Goal: Transaction & Acquisition: Purchase product/service

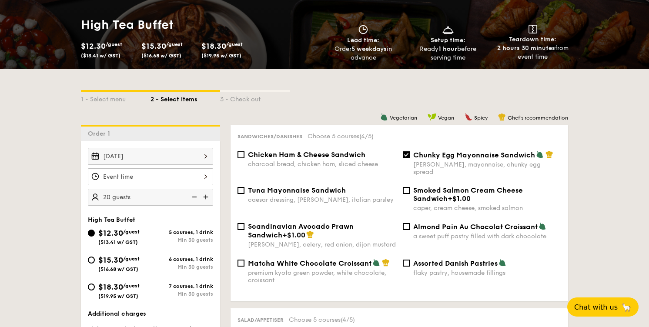
click at [137, 168] on div at bounding box center [150, 176] width 125 height 17
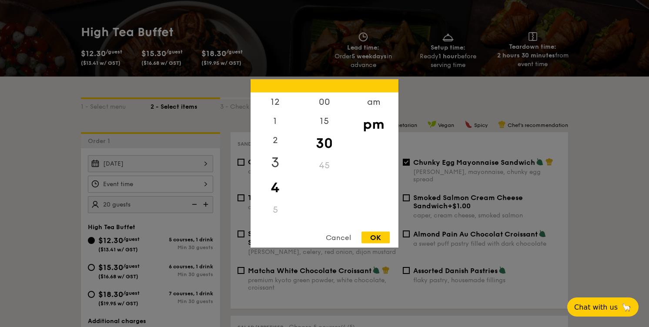
scroll to position [152, 0]
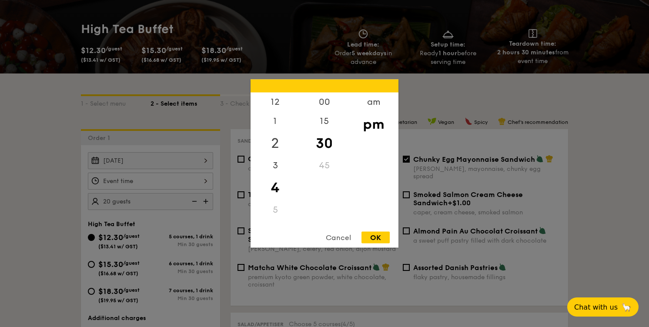
click at [279, 136] on div "2" at bounding box center [275, 143] width 49 height 25
click at [325, 102] on div "00" at bounding box center [324, 105] width 49 height 25
click at [377, 236] on div "OK" at bounding box center [376, 238] width 28 height 12
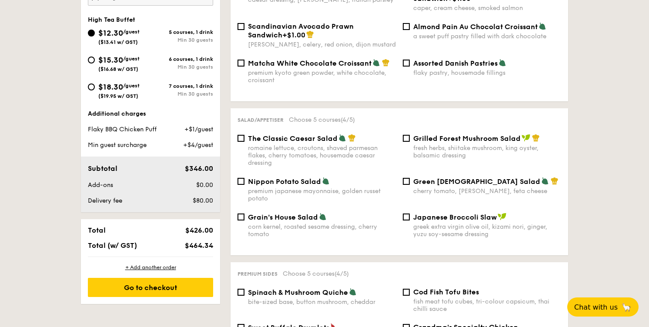
scroll to position [359, 0]
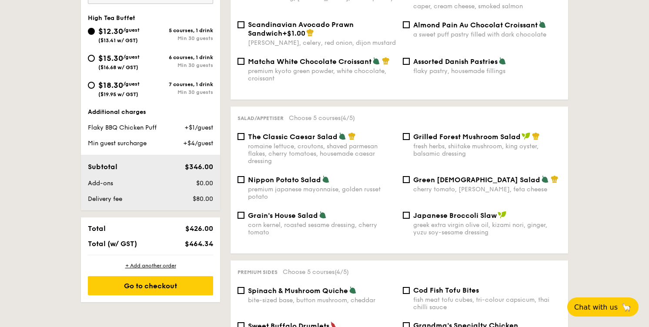
click at [205, 225] on span "$426.00" at bounding box center [199, 229] width 28 height 8
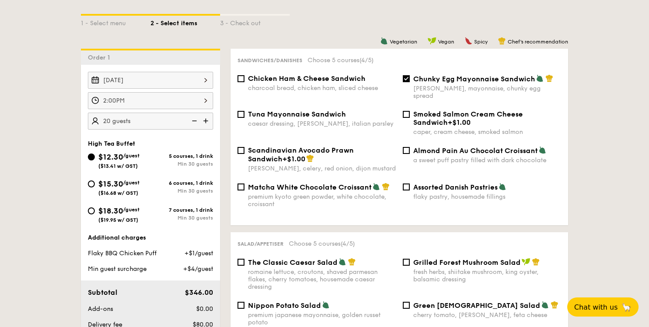
scroll to position [202, 0]
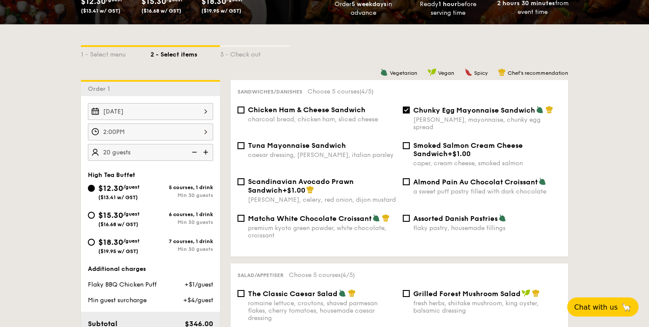
click at [181, 124] on div "2:00PM" at bounding box center [150, 132] width 125 height 17
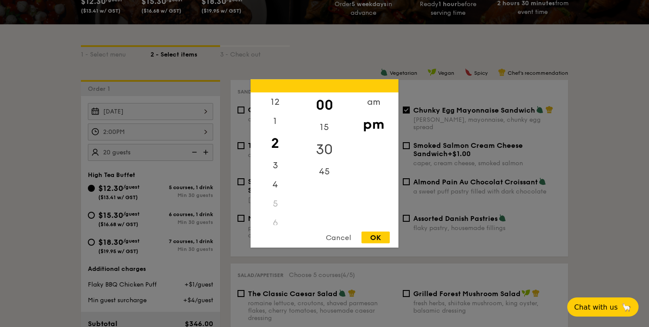
click at [324, 153] on div "30" at bounding box center [324, 149] width 49 height 25
click at [376, 239] on div "OK" at bounding box center [376, 238] width 28 height 12
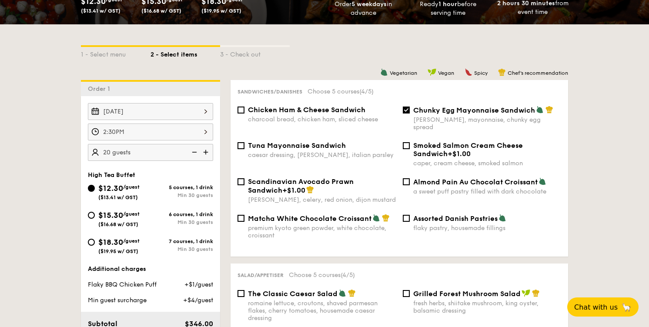
click at [165, 124] on div "2:30PM" at bounding box center [150, 132] width 125 height 17
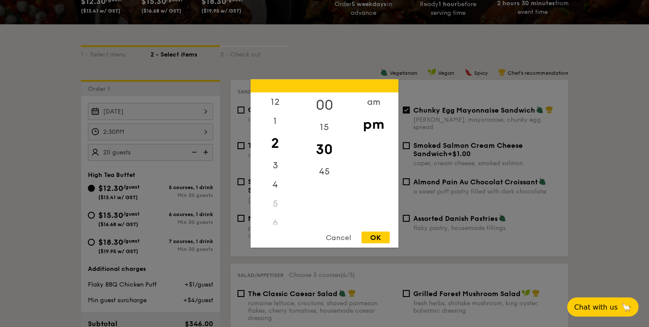
click at [311, 101] on div "00" at bounding box center [324, 105] width 49 height 25
click at [376, 238] on div "OK" at bounding box center [376, 238] width 28 height 12
type input "2:00PM"
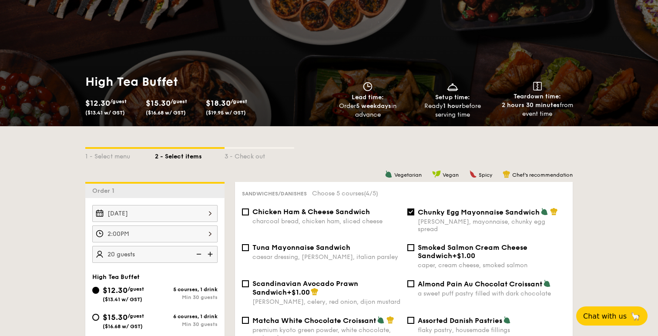
scroll to position [0, 0]
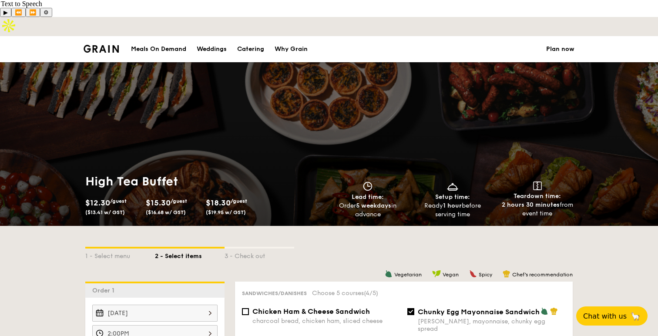
click at [174, 174] on h1 "High Tea Buffet" at bounding box center [205, 182] width 240 height 16
copy h1 "High Tea Buffet"
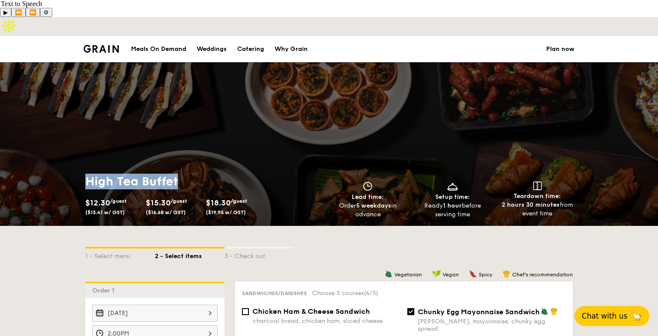
click at [615, 317] on span "Chat with us" at bounding box center [605, 316] width 46 height 9
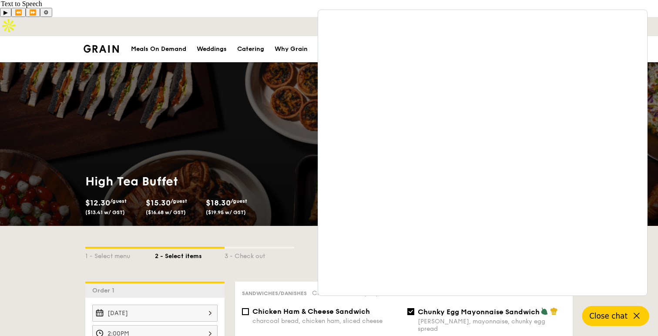
click at [249, 126] on div "High Tea Buffet $12.30 /guest ($13.41 w/ GST) $15.30 /guest ($16.68 w/ GST) $18…" at bounding box center [329, 144] width 658 height 164
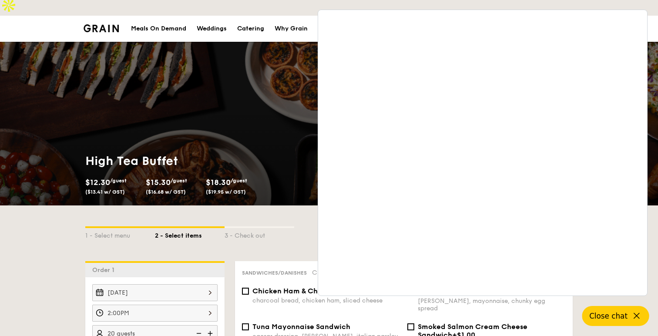
scroll to position [21, 0]
click at [617, 313] on span "Close chat" at bounding box center [608, 316] width 38 height 9
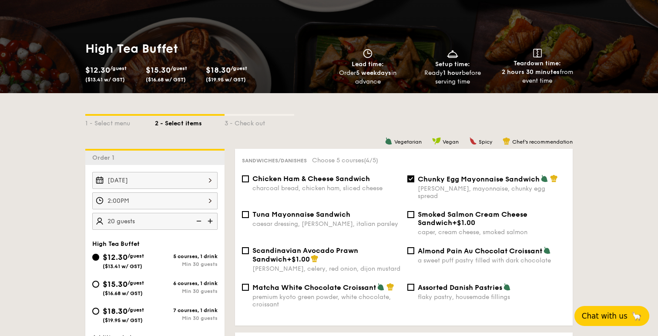
scroll to position [134, 0]
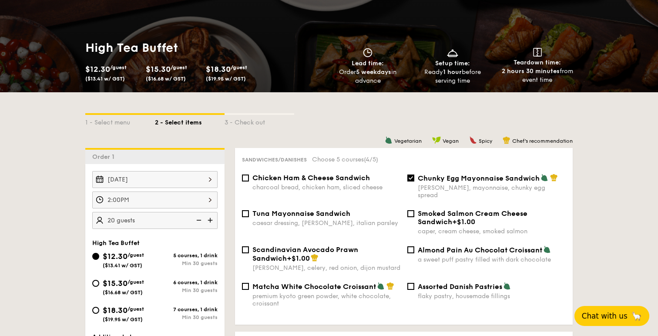
click at [209, 212] on img at bounding box center [211, 220] width 13 height 17
type input "30 guests"
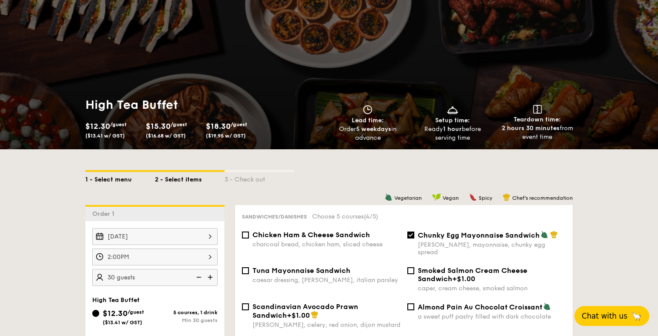
scroll to position [0, 0]
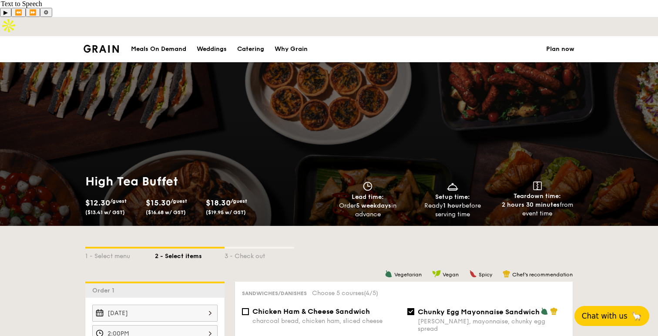
click at [150, 36] on div "Meals On Demand" at bounding box center [158, 49] width 55 height 26
click at [108, 36] on li at bounding box center [105, 49] width 42 height 26
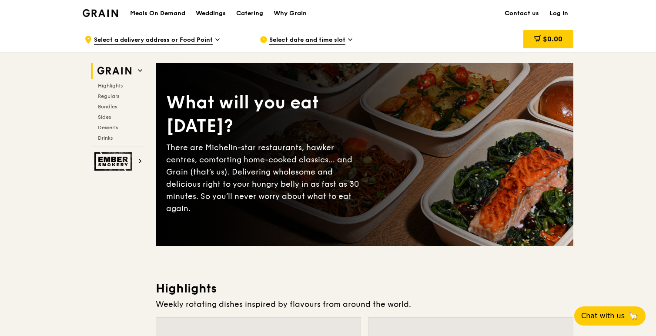
click at [255, 10] on div "Catering" at bounding box center [249, 13] width 27 height 26
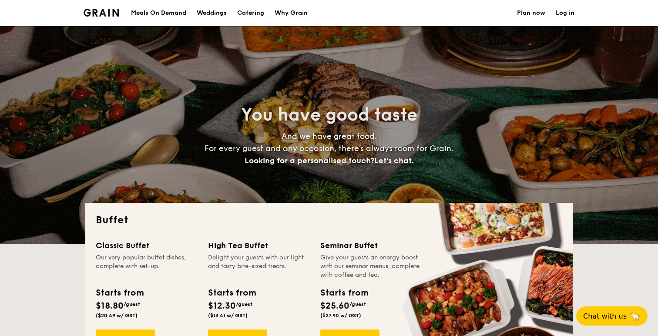
select select
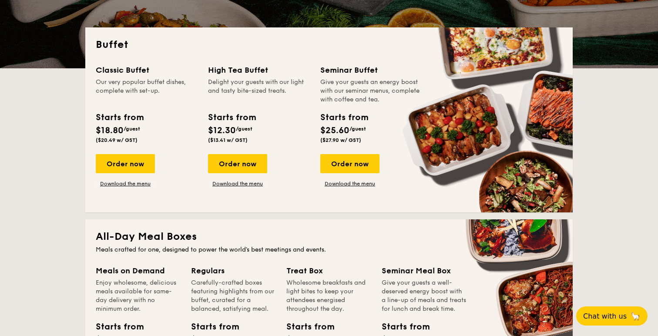
scroll to position [88, 0]
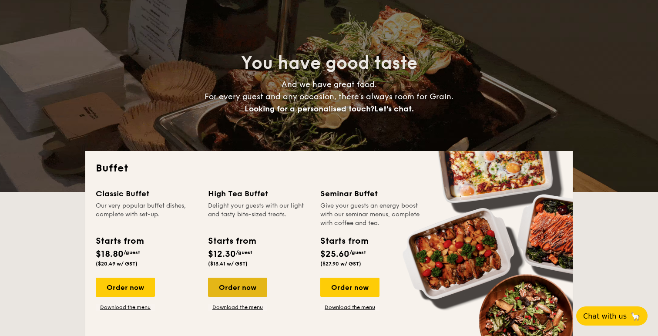
click at [240, 278] on div "Order now" at bounding box center [237, 287] width 59 height 19
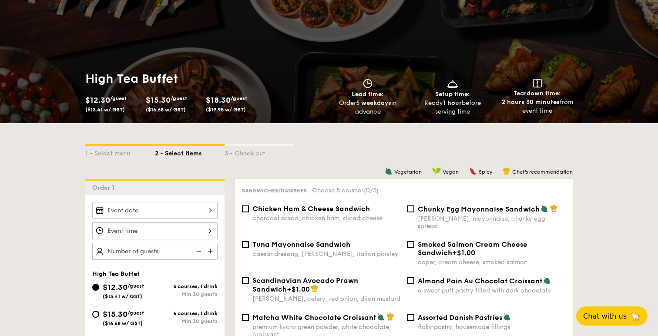
scroll to position [115, 0]
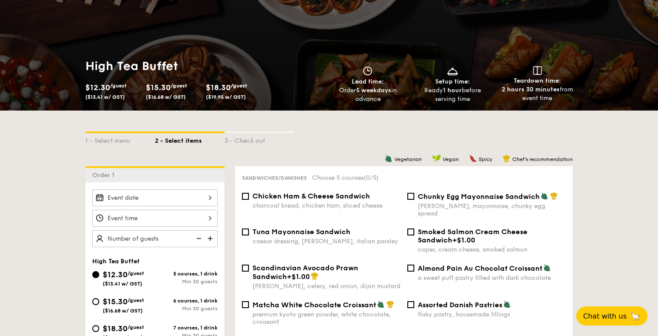
click at [159, 189] on div at bounding box center [154, 197] width 125 height 17
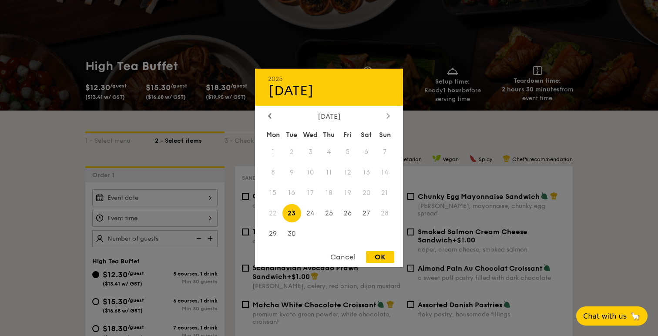
click at [389, 117] on icon at bounding box center [388, 116] width 3 height 6
click at [292, 193] on span "14" at bounding box center [291, 193] width 19 height 19
click at [377, 259] on div "OK" at bounding box center [380, 257] width 28 height 12
type input "[DATE]"
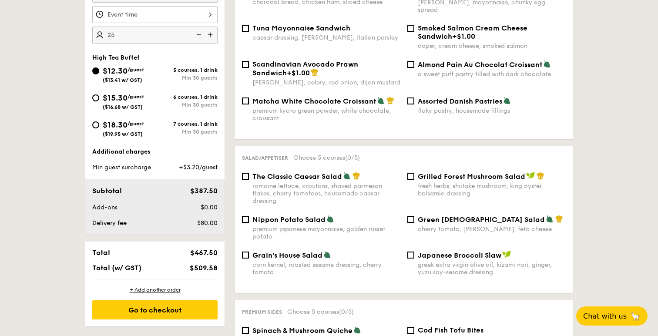
scroll to position [228, 0]
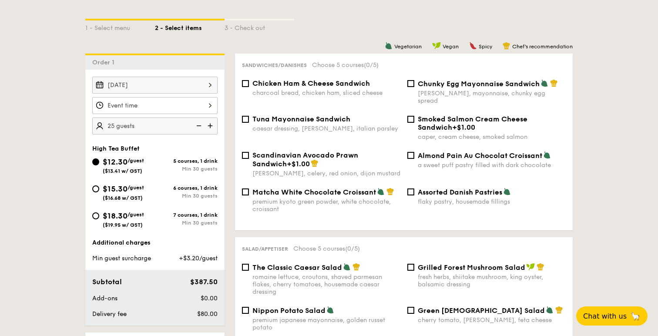
click at [209, 118] on img at bounding box center [211, 126] width 13 height 17
type input "30 guests"
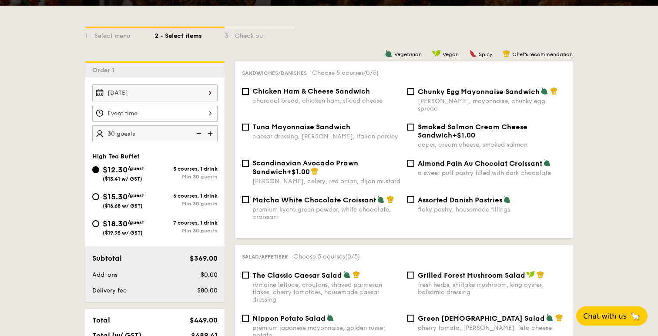
scroll to position [199, 0]
